Goal: Find specific page/section: Find specific page/section

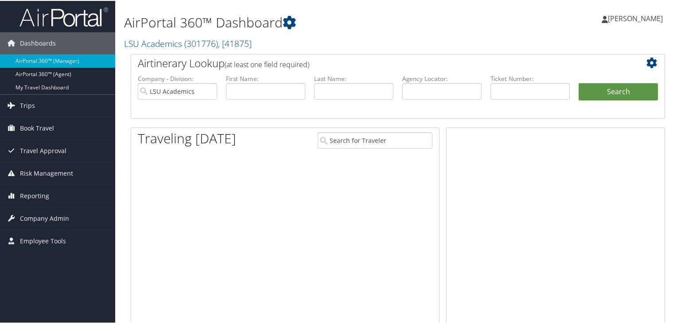
click at [158, 43] on link "LSU Academics ( 301776 ) , [ 41875 ]" at bounding box center [188, 43] width 128 height 12
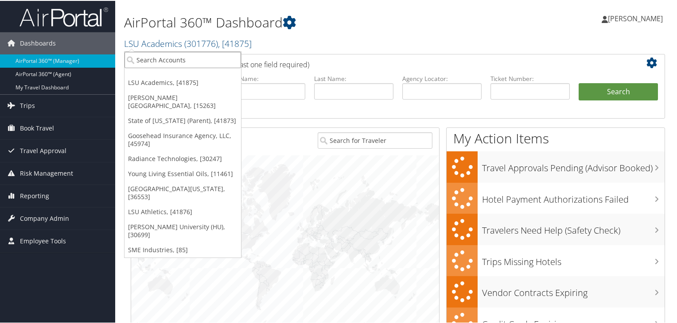
click at [155, 60] on input "search" at bounding box center [183, 59] width 117 height 16
paste input "INTERMOUNTAIN HEALTHCARE"
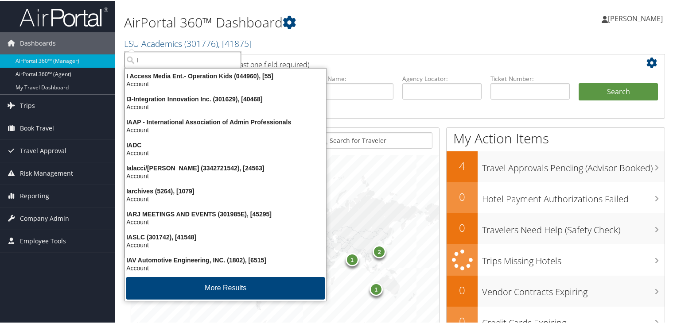
type input "Ih"
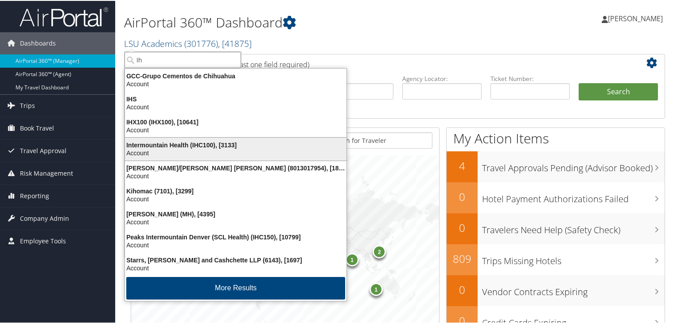
click at [181, 154] on div "Account" at bounding box center [236, 152] width 232 height 8
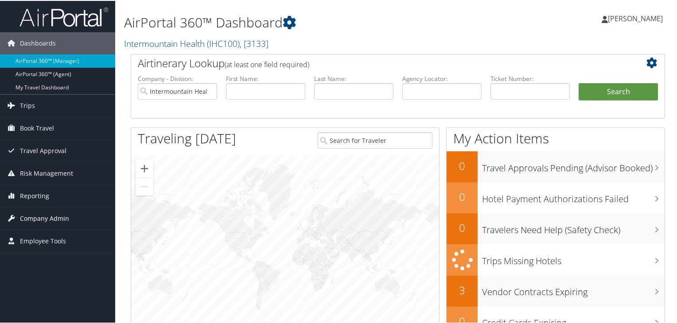
click at [52, 216] on span "Company Admin" at bounding box center [44, 218] width 49 height 22
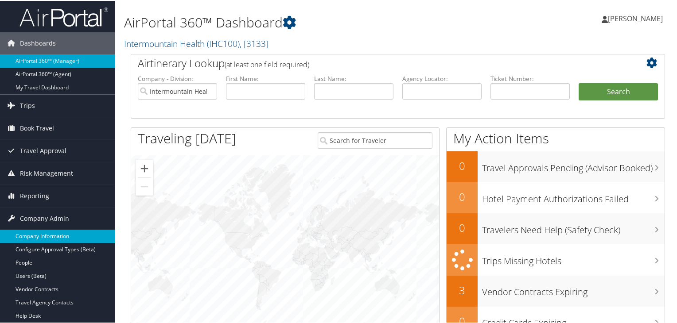
click at [59, 237] on link "Company Information" at bounding box center [57, 235] width 115 height 13
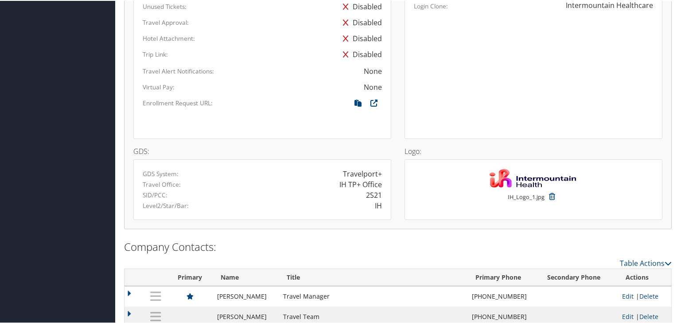
scroll to position [673, 0]
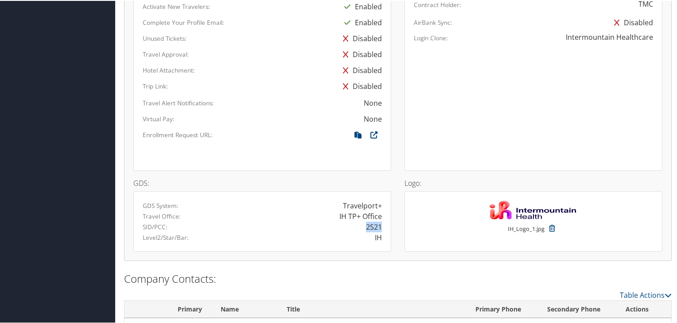
drag, startPoint x: 365, startPoint y: 225, endPoint x: 379, endPoint y: 224, distance: 14.6
click at [379, 224] on div "2S21" at bounding box center [374, 226] width 16 height 11
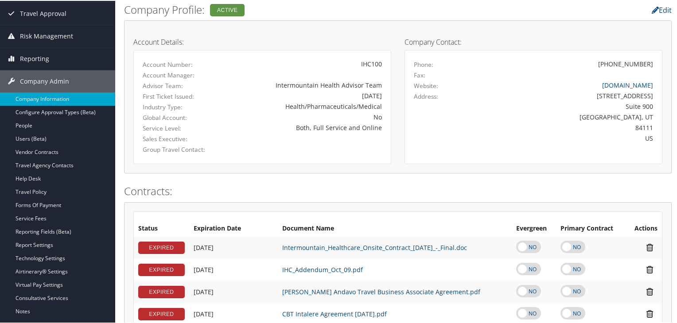
scroll to position [97, 0]
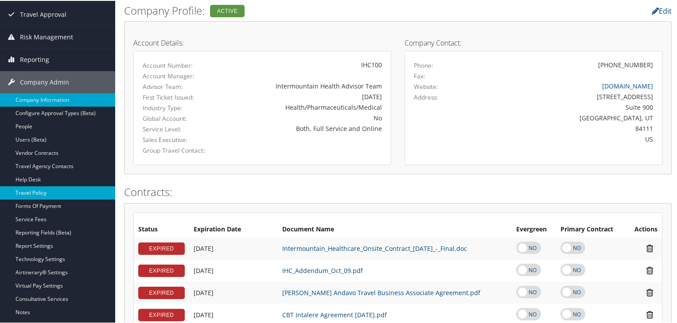
click at [35, 195] on link "Travel Policy" at bounding box center [57, 192] width 115 height 13
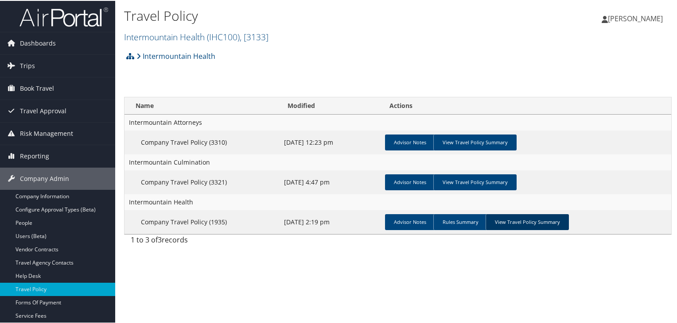
click at [516, 222] on link "View Travel Policy Summary" at bounding box center [527, 222] width 83 height 16
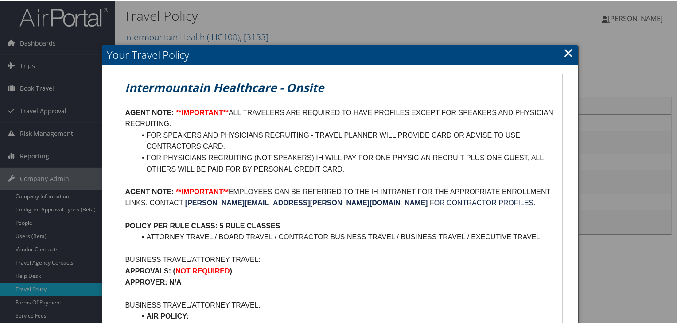
click at [565, 47] on link "×" at bounding box center [568, 52] width 10 height 18
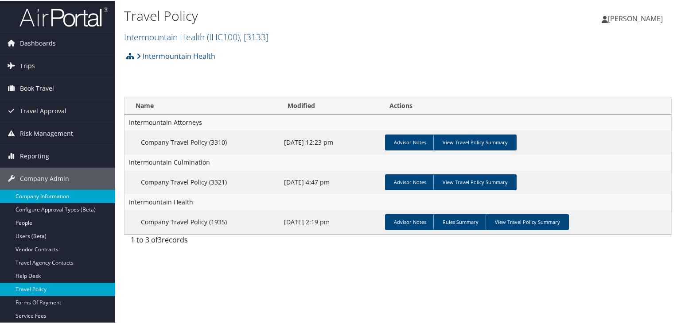
click at [65, 195] on link "Company Information" at bounding box center [57, 195] width 115 height 13
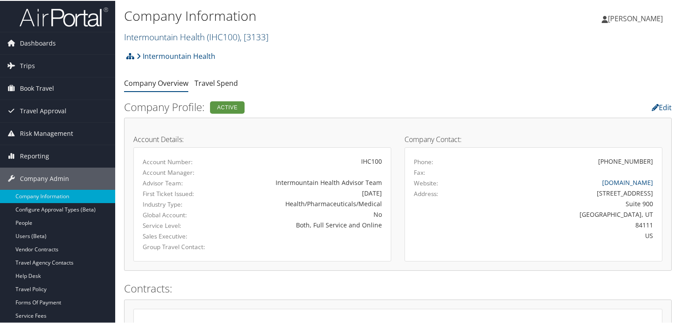
click at [201, 35] on link "Intermountain Health ( IHC100 ) , [ 3133 ]" at bounding box center [196, 36] width 144 height 12
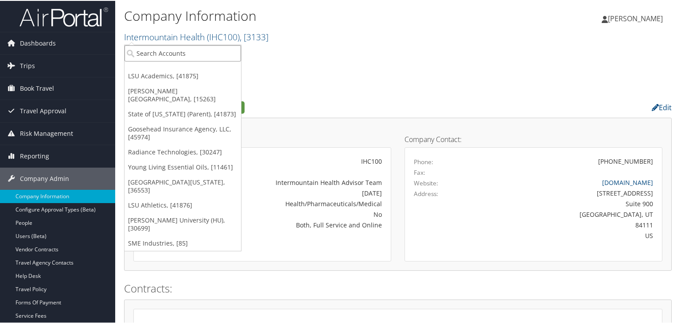
click at [171, 54] on input "search" at bounding box center [183, 52] width 117 height 16
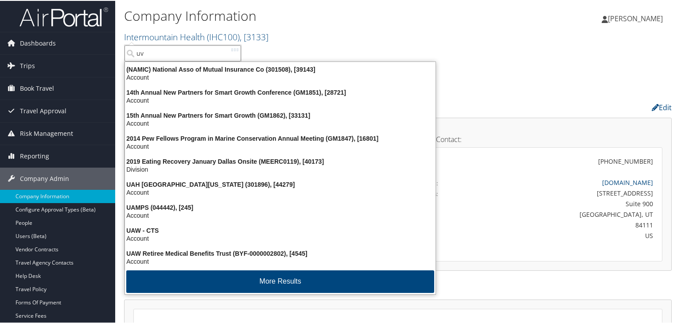
type input "uva"
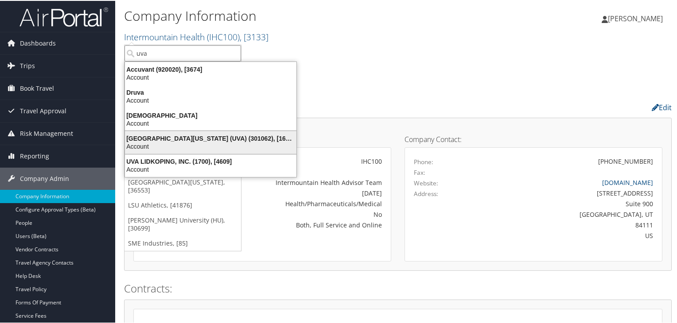
click at [247, 139] on div "[GEOGRAPHIC_DATA][US_STATE] (UVA) (301062), [16863]" at bounding box center [211, 138] width 182 height 8
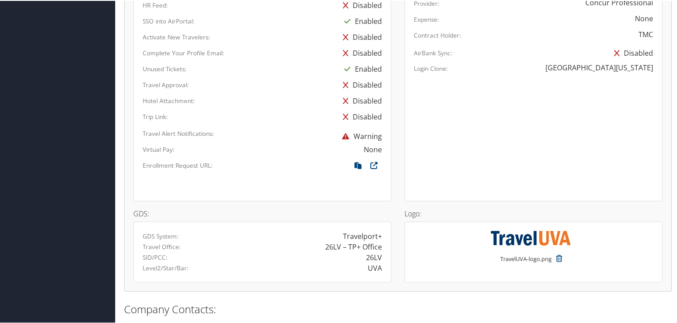
scroll to position [620, 0]
